Goal: Find contact information: Obtain details needed to contact an individual or organization

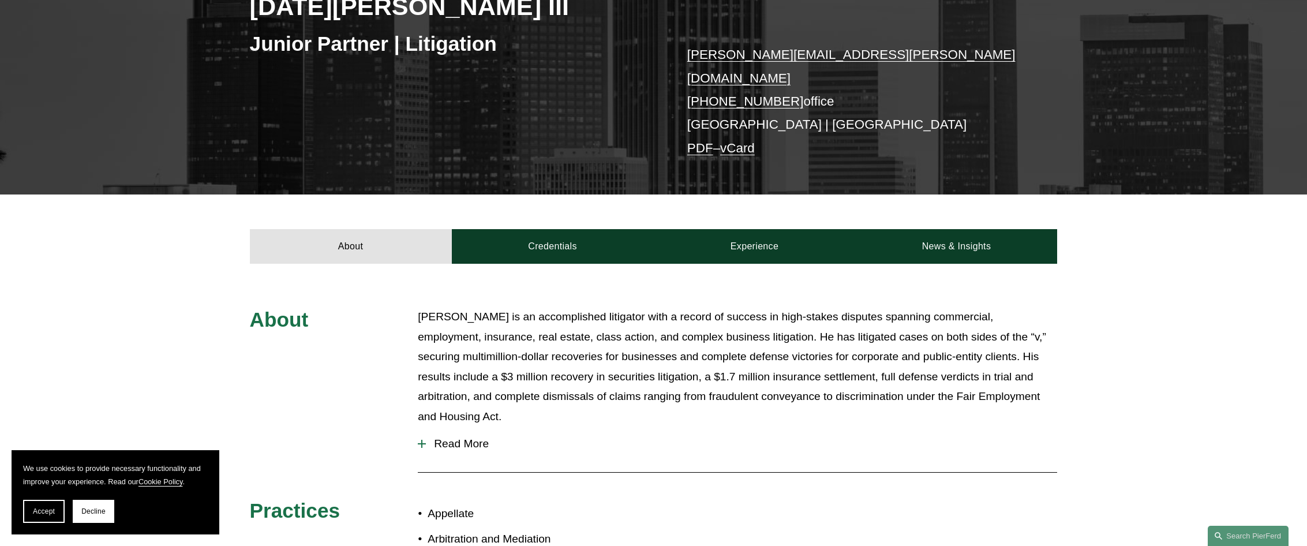
scroll to position [231, 0]
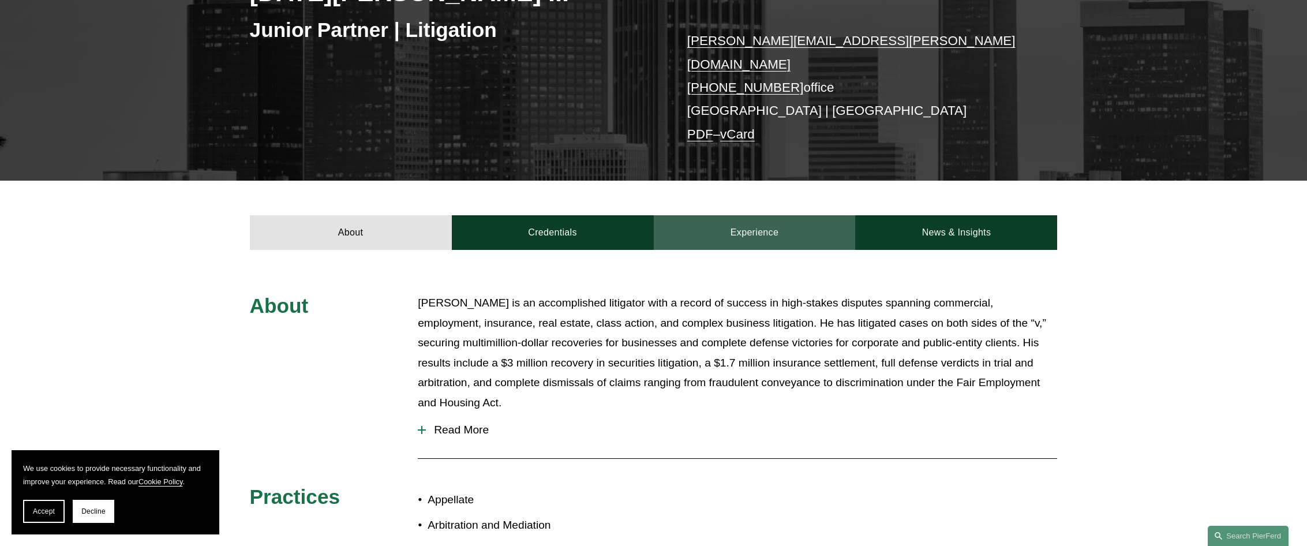
click at [775, 218] on link "Experience" at bounding box center [755, 232] width 202 height 35
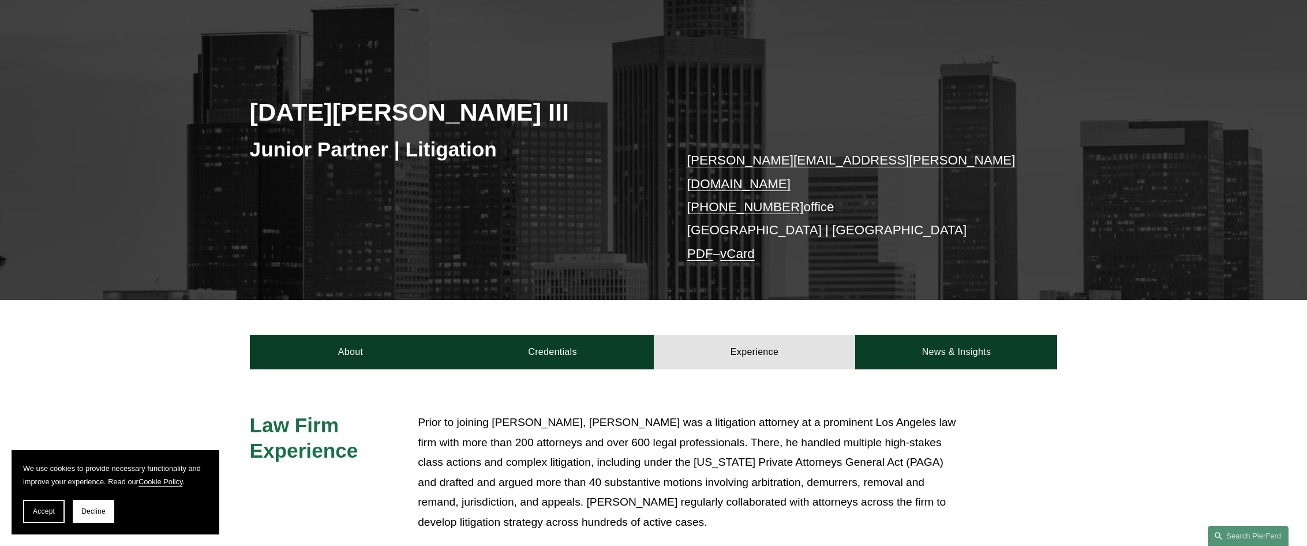
scroll to position [0, 0]
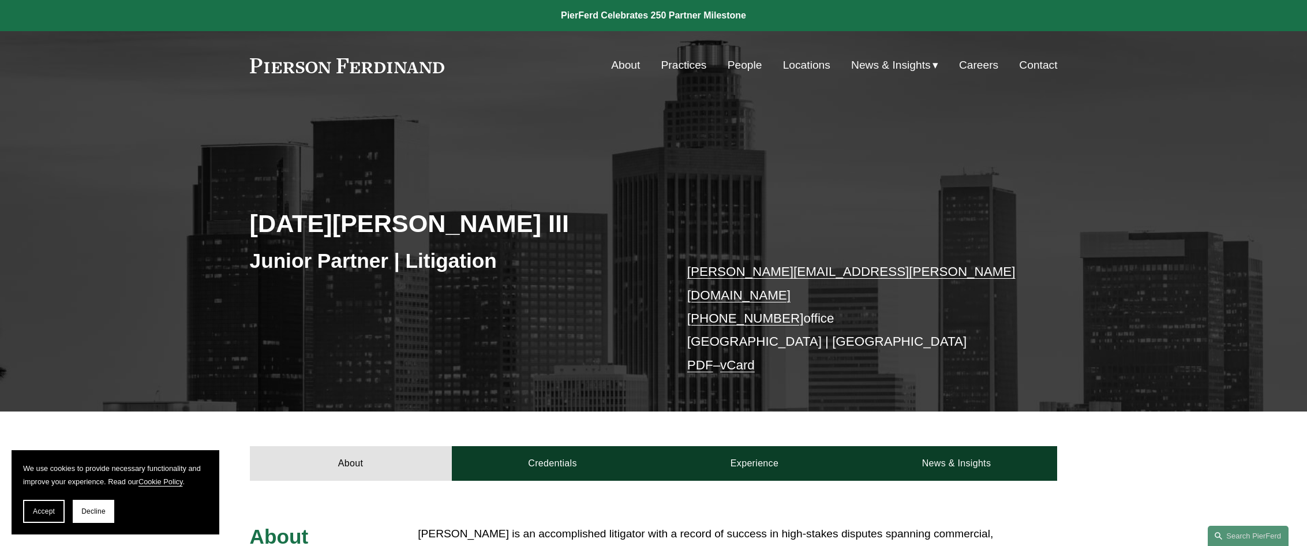
click at [794, 71] on link "Locations" at bounding box center [806, 65] width 47 height 22
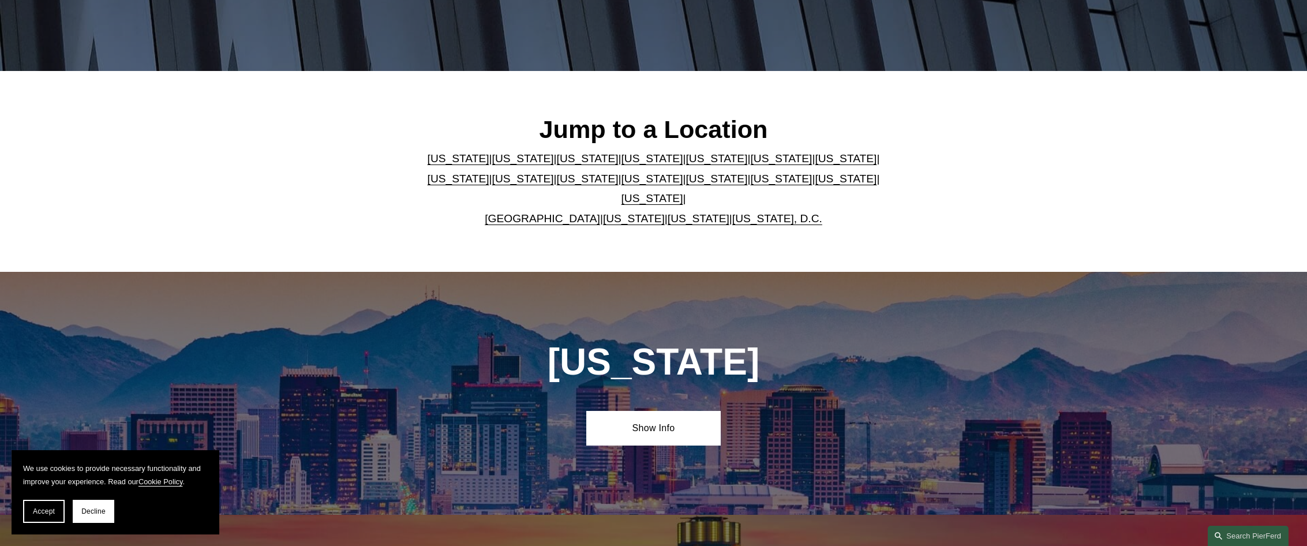
click at [686, 165] on link "[US_STATE]" at bounding box center [717, 158] width 62 height 12
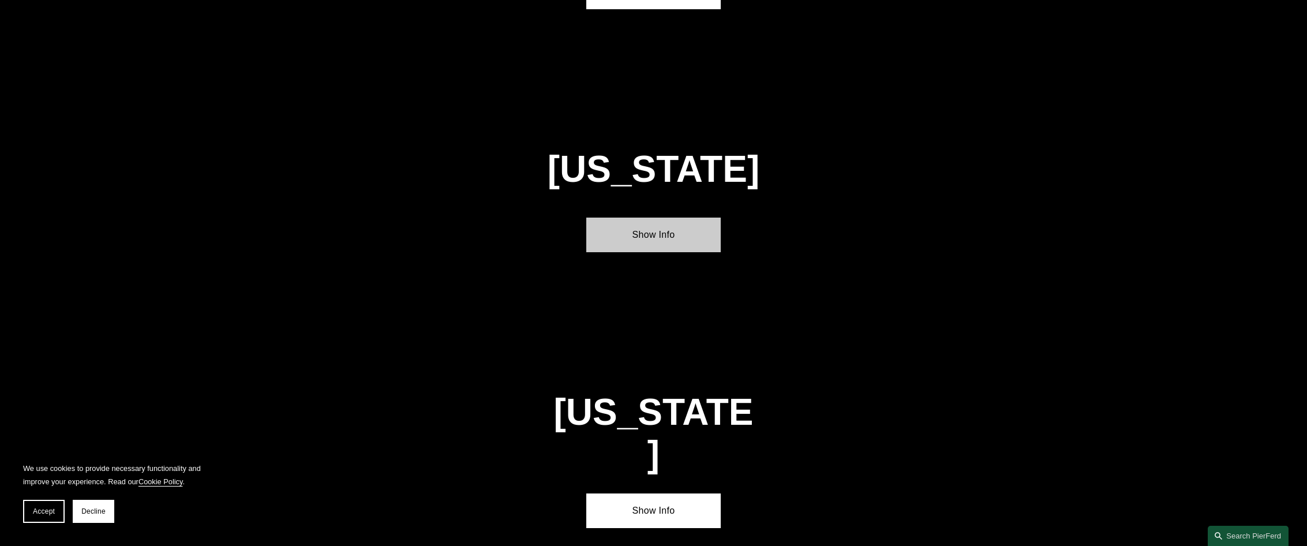
scroll to position [1524, 0]
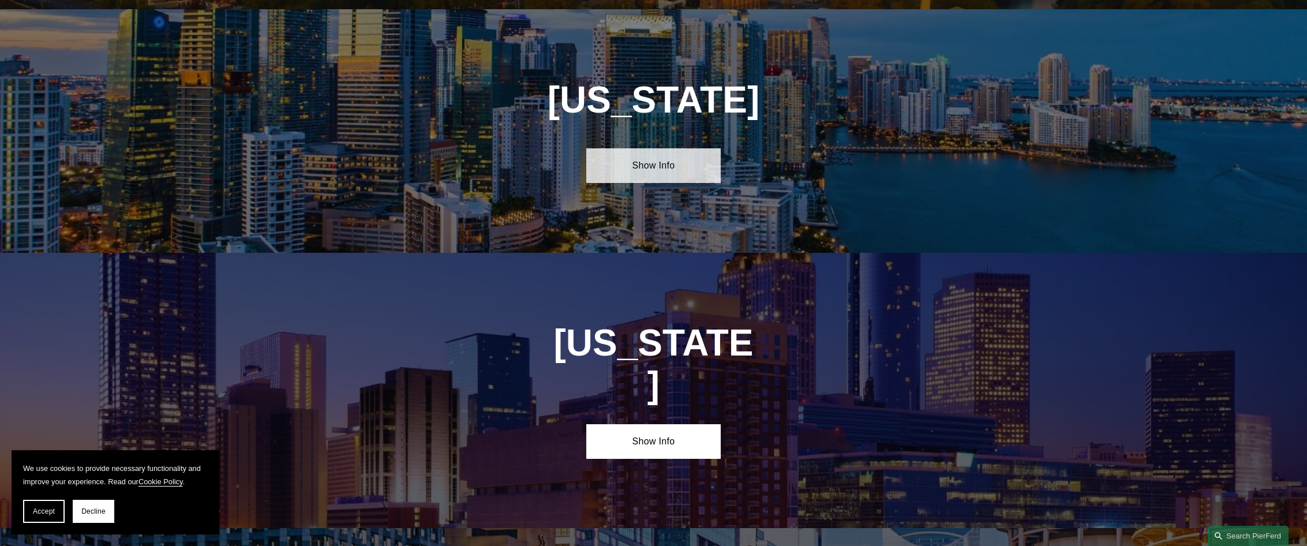
click at [666, 154] on link "Show Info" at bounding box center [653, 165] width 134 height 35
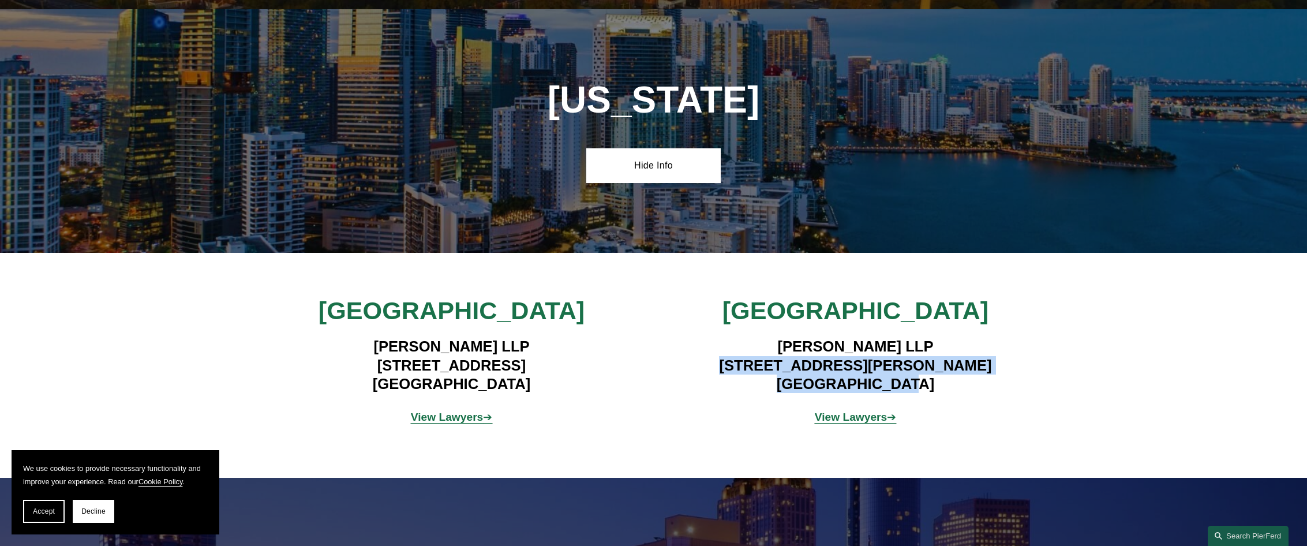
drag, startPoint x: 740, startPoint y: 359, endPoint x: 933, endPoint y: 372, distance: 193.8
click at [933, 372] on h4 "[PERSON_NAME] LLP [STREET_ADDRESS][PERSON_NAME]" at bounding box center [855, 365] width 337 height 56
copy h4 "[STREET_ADDRESS][PERSON_NAME]"
